Goal: Check status: Check status

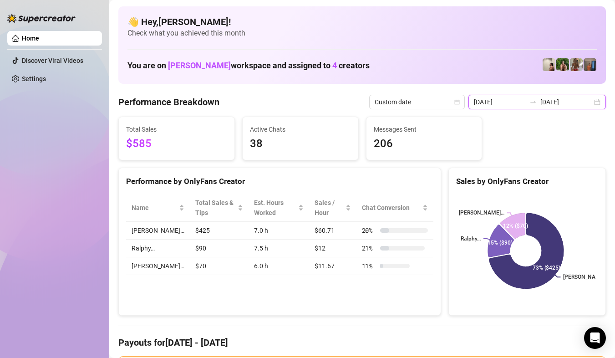
drag, startPoint x: 569, startPoint y: 103, endPoint x: 583, endPoint y: 103, distance: 14.1
click at [569, 103] on input "[DATE]" at bounding box center [566, 102] width 52 height 10
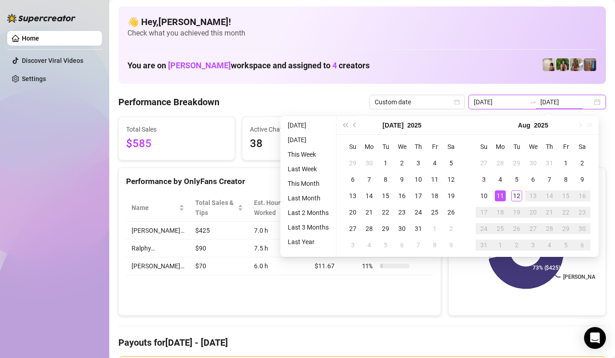
click at [590, 103] on div "[DATE] [DATE]" at bounding box center [536, 102] width 137 height 15
type input "[DATE]"
click at [521, 192] on div "12" at bounding box center [516, 195] width 11 height 11
click at [521, 192] on div "[PERSON_NAME]… Ralphy… [PERSON_NAME]… 73% ($425) 15% ($90) 12% ($70)" at bounding box center [527, 251] width 157 height 128
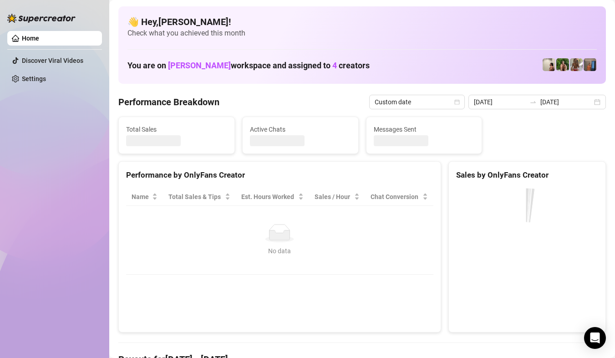
type input "[DATE]"
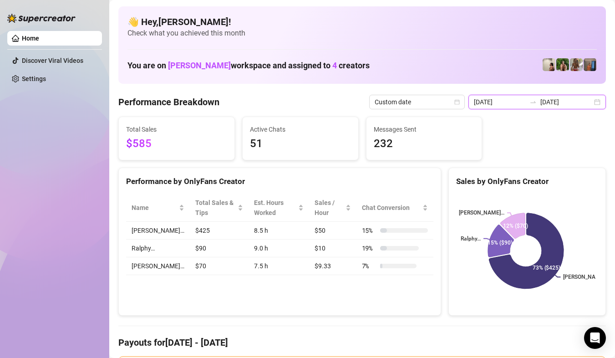
click at [579, 106] on input "[DATE]" at bounding box center [566, 102] width 52 height 10
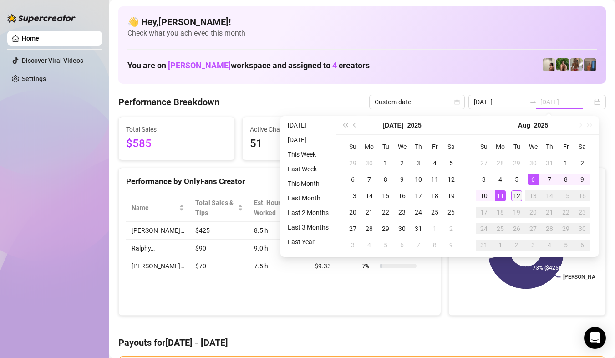
click at [518, 191] on div "12" at bounding box center [516, 195] width 11 height 11
click at [518, 192] on div "12" at bounding box center [516, 195] width 11 height 11
click at [518, 192] on div "[PERSON_NAME]… Ralphy… [PERSON_NAME]… 73% ($425) 15% ($90) 12% ($70)" at bounding box center [527, 251] width 157 height 128
type input "[DATE]"
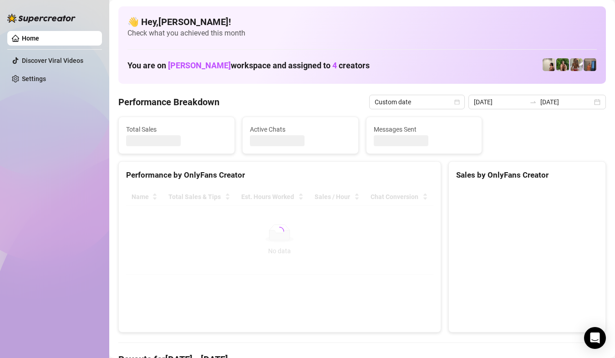
type input "[DATE]"
